Goal: Task Accomplishment & Management: Use online tool/utility

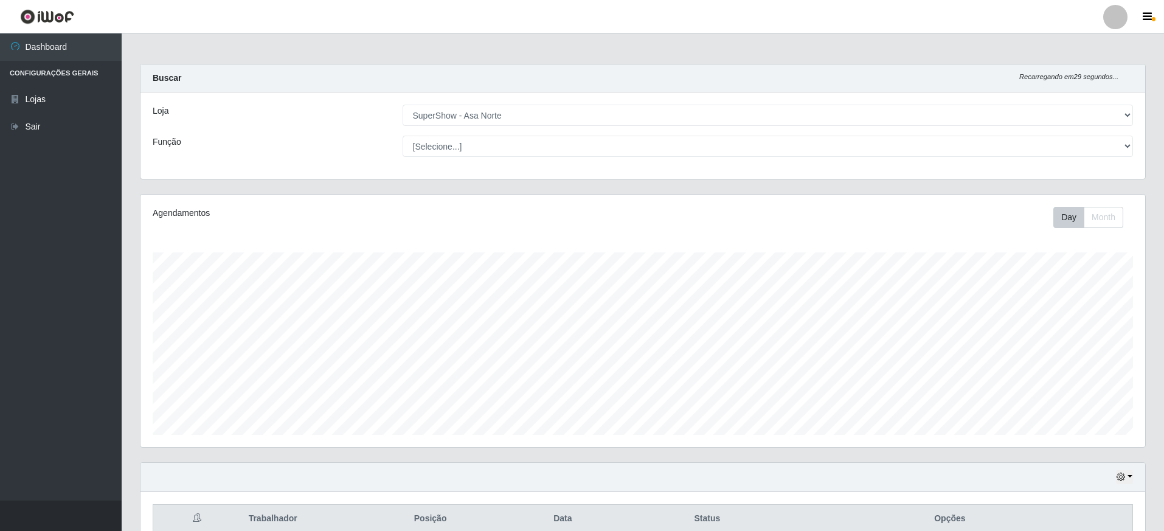
select select "71"
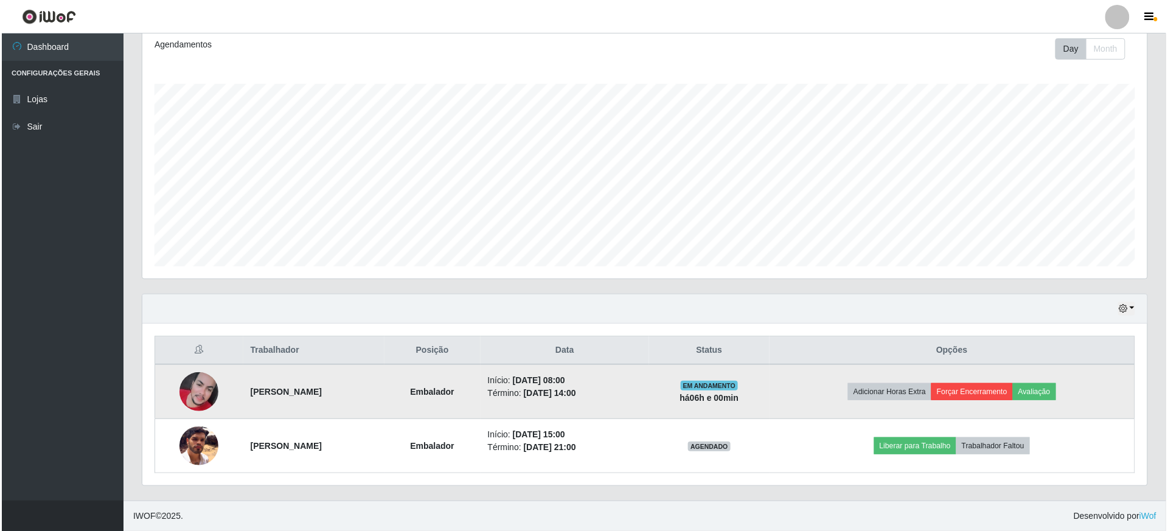
scroll to position [253, 1005]
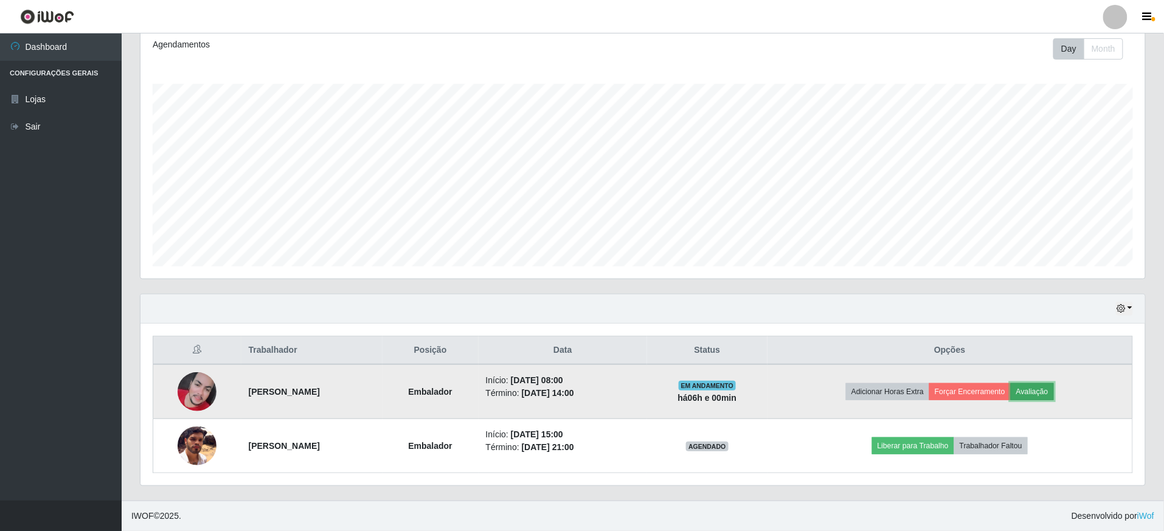
click at [1054, 392] on button "Avaliação" at bounding box center [1032, 391] width 43 height 17
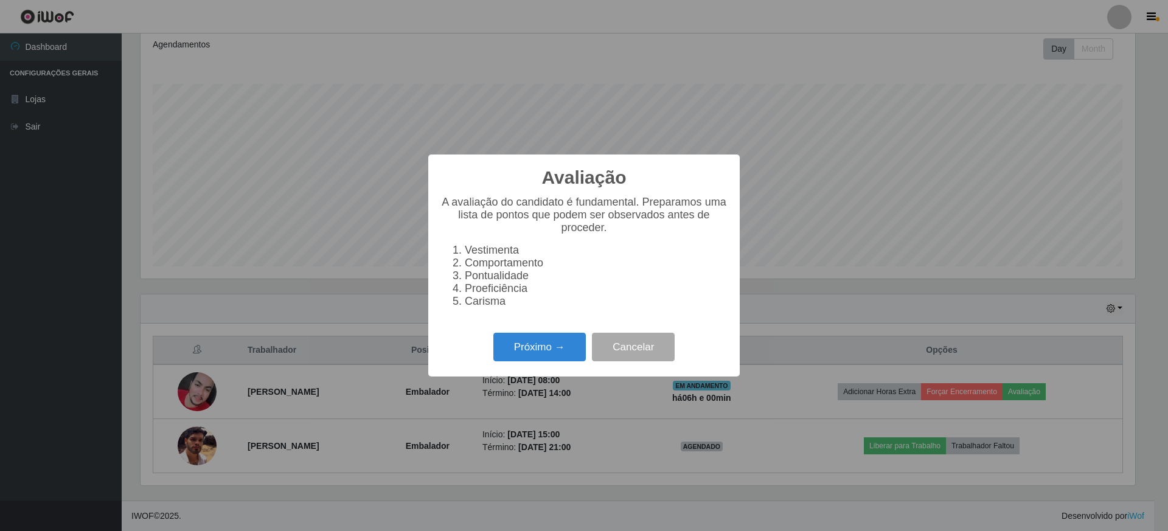
scroll to position [253, 994]
click at [568, 360] on button "Próximo →" at bounding box center [539, 347] width 92 height 29
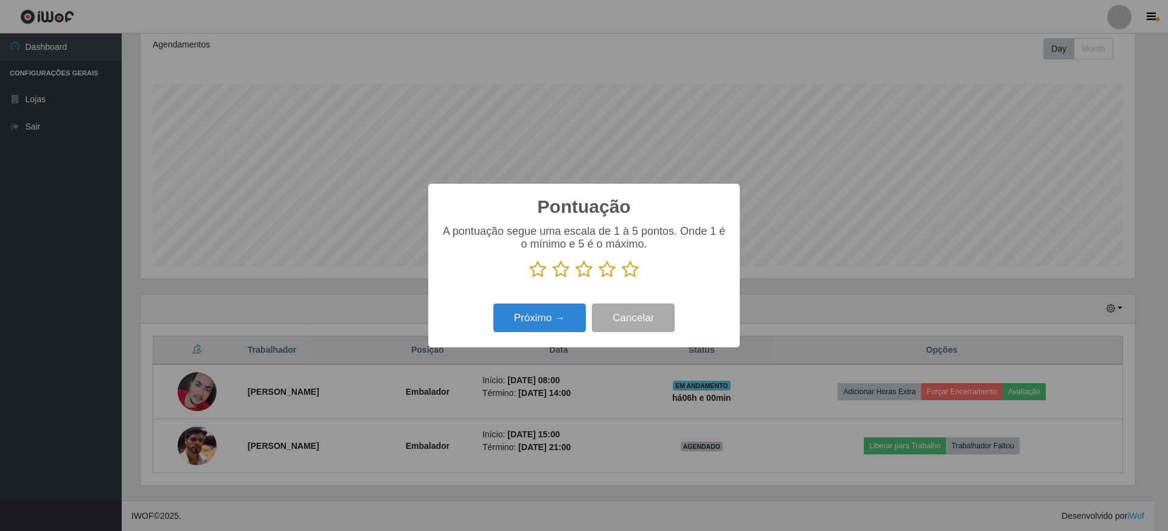
click at [628, 264] on icon at bounding box center [630, 269] width 17 height 18
click at [622, 279] on input "radio" at bounding box center [622, 279] width 0 height 0
click at [560, 314] on button "Próximo →" at bounding box center [539, 318] width 92 height 29
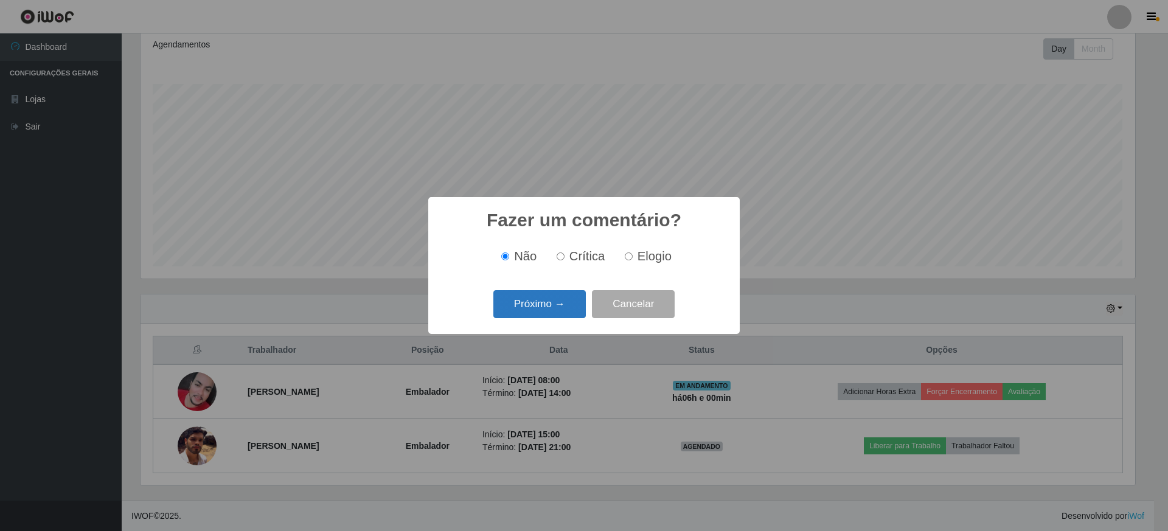
click at [561, 310] on button "Próximo →" at bounding box center [539, 304] width 92 height 29
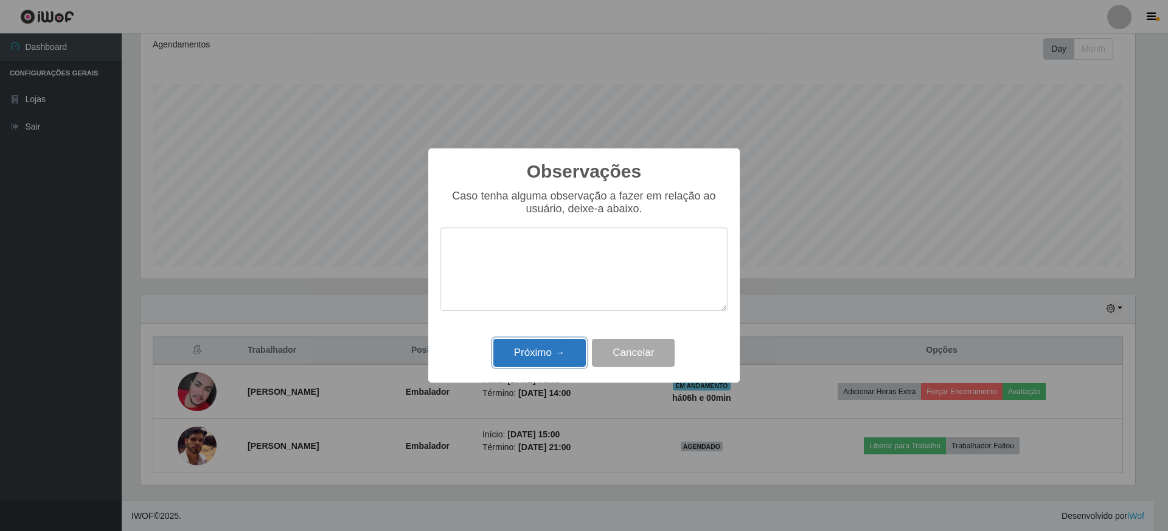
click at [555, 348] on button "Próximo →" at bounding box center [539, 353] width 92 height 29
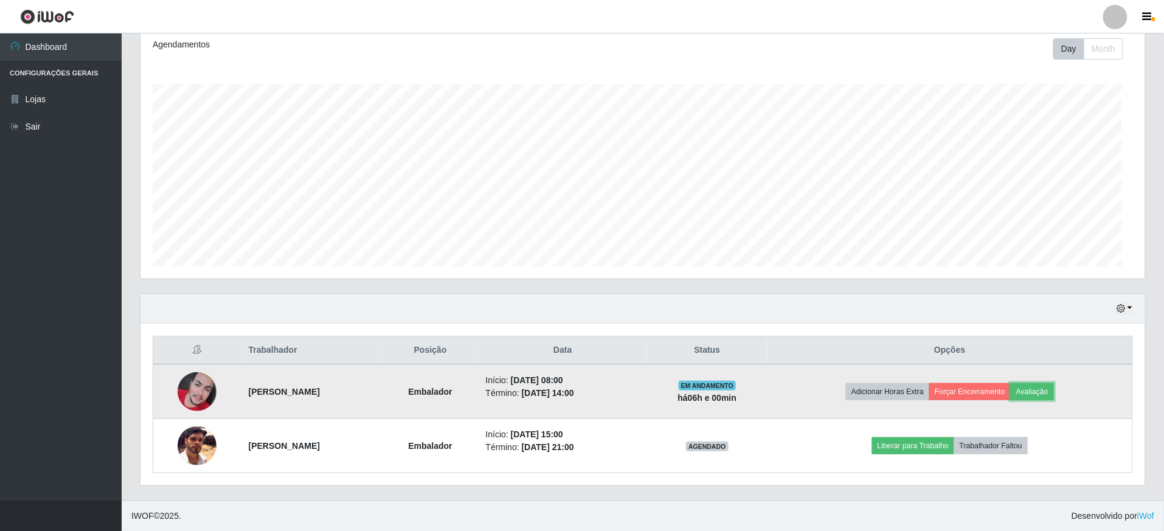
scroll to position [253, 1005]
click at [979, 387] on button "Forçar Encerramento" at bounding box center [970, 391] width 82 height 17
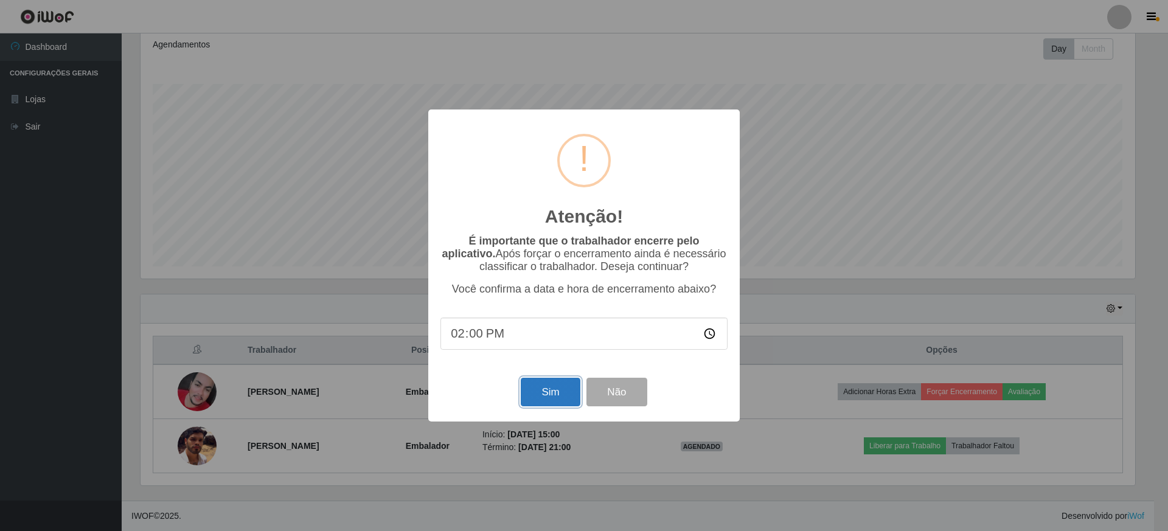
click at [558, 395] on button "Sim" at bounding box center [550, 392] width 59 height 29
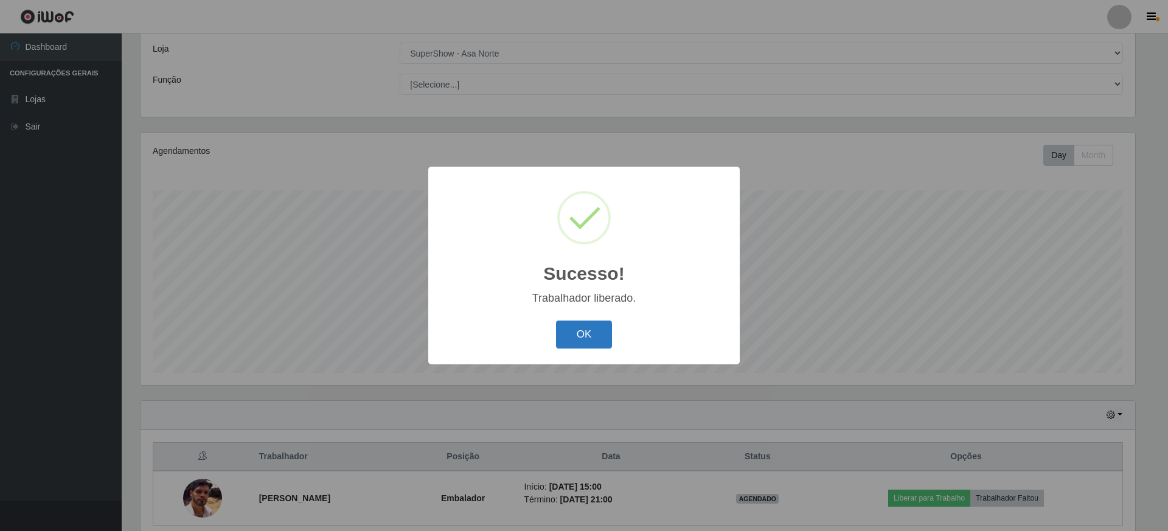
click at [601, 332] on button "OK" at bounding box center [584, 335] width 57 height 29
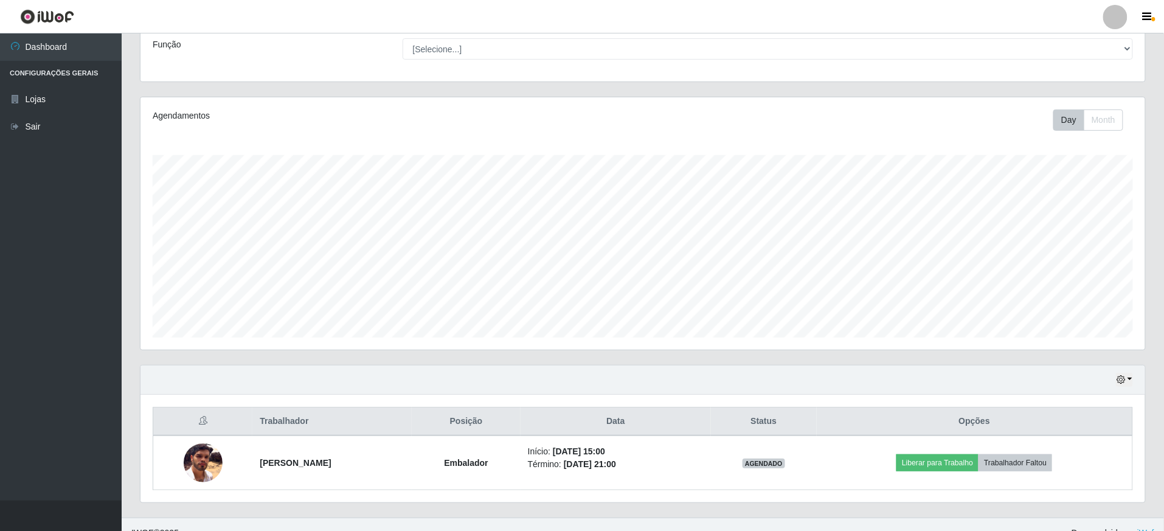
scroll to position [117, 0]
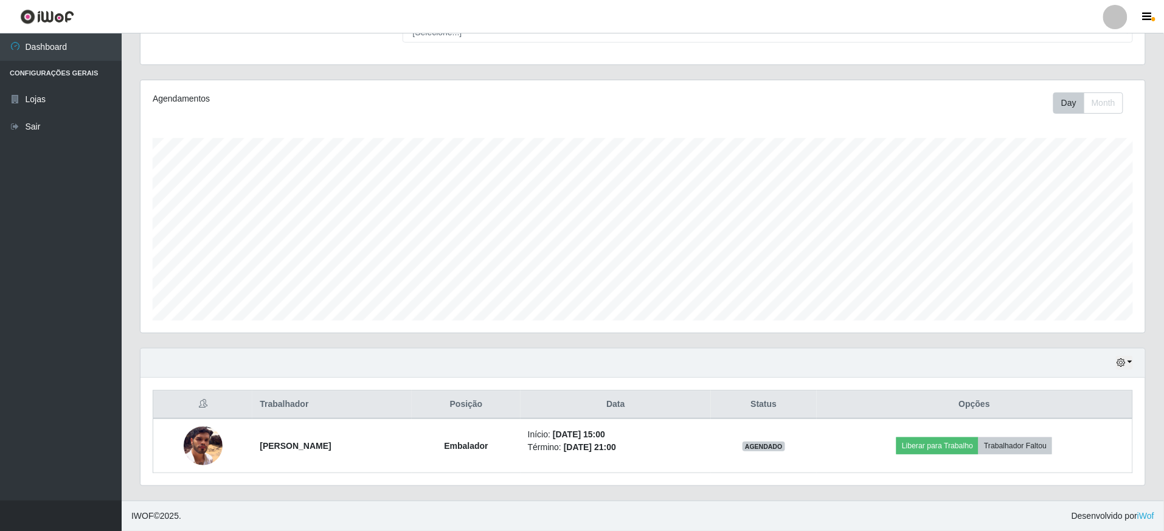
drag, startPoint x: 614, startPoint y: 54, endPoint x: 752, endPoint y: 108, distance: 148.0
drag, startPoint x: 752, startPoint y: 108, endPoint x: 612, endPoint y: 71, distance: 144.7
click at [612, 71] on div "Carregando... Buscar Recarregando em 2 segundos... Loja [Selecione...] SuperSho…" at bounding box center [643, 15] width 1024 height 130
